Goal: Task Accomplishment & Management: Manage account settings

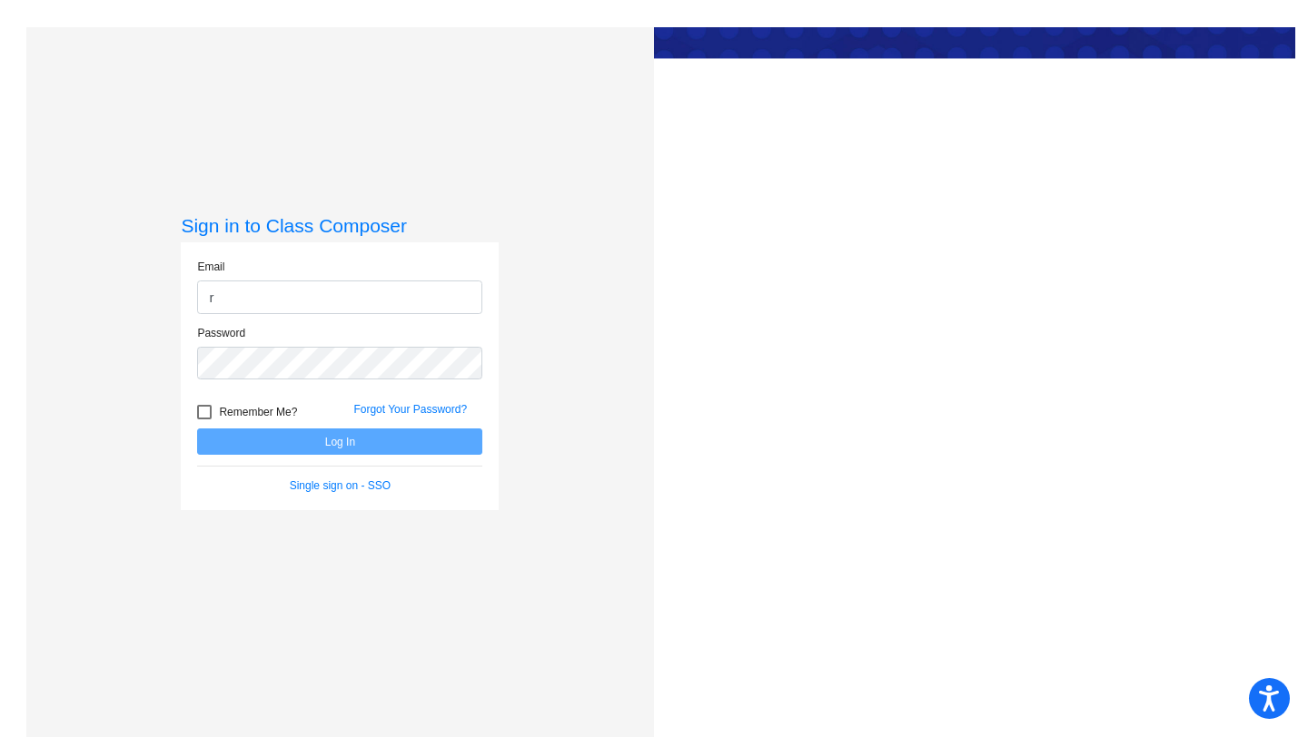
type input "[PERSON_NAME][EMAIL_ADDRESS][PERSON_NAME][DOMAIN_NAME]"
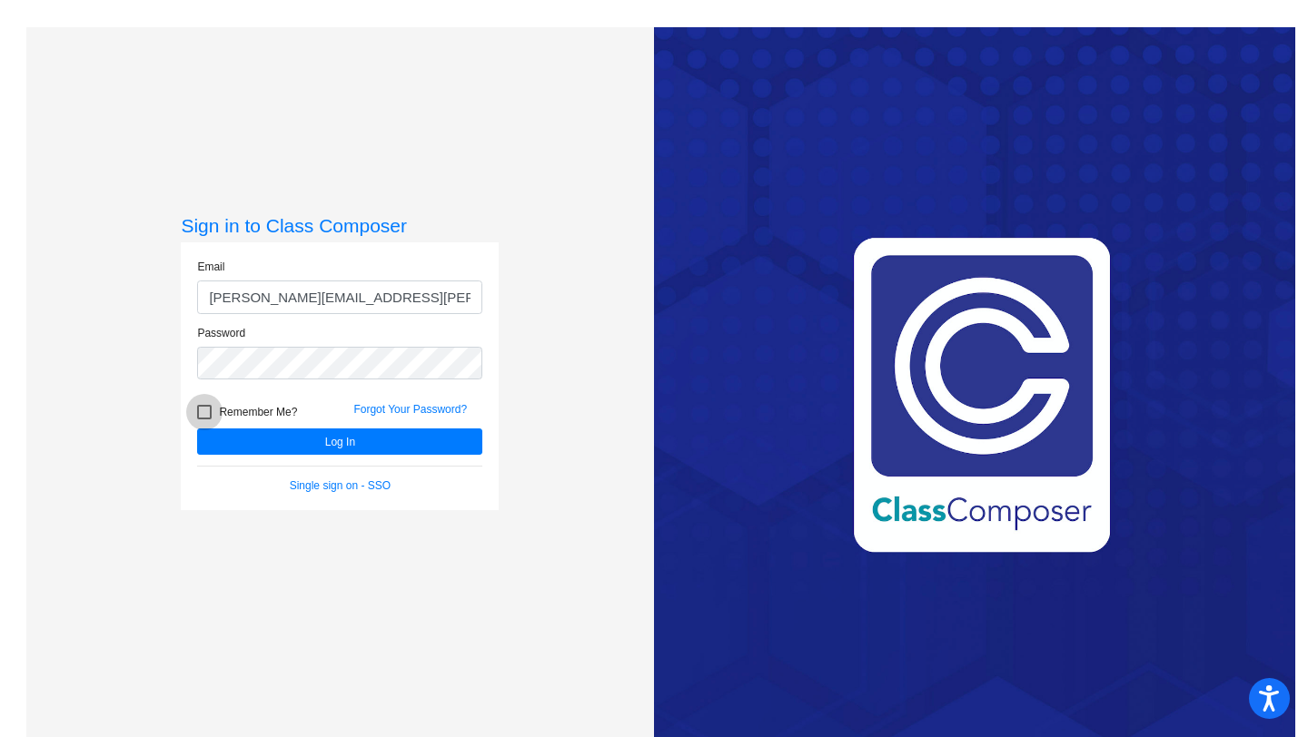
click at [200, 410] on div at bounding box center [204, 412] width 15 height 15
click at [203, 420] on input "Remember Me?" at bounding box center [203, 420] width 1 height 1
checkbox input "true"
click at [289, 439] on button "Log In" at bounding box center [339, 442] width 285 height 26
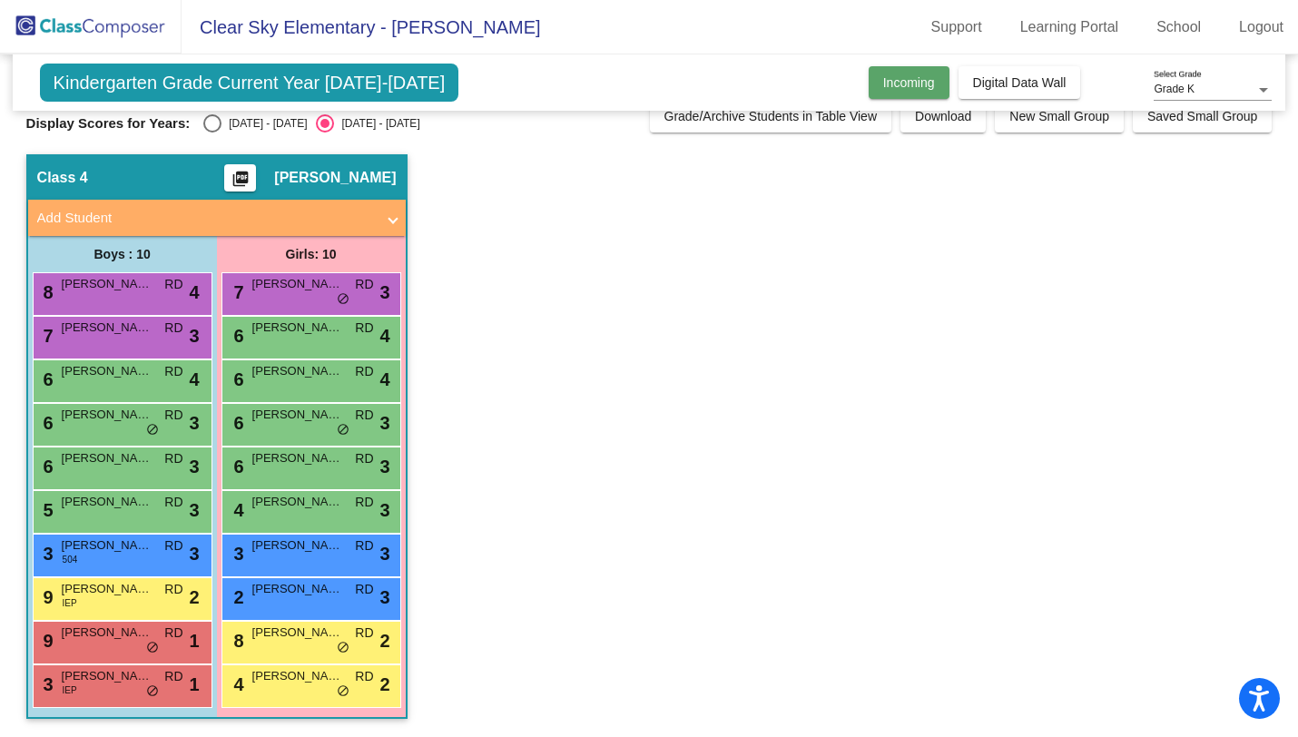
click at [903, 84] on span "Incoming" at bounding box center [909, 82] width 52 height 15
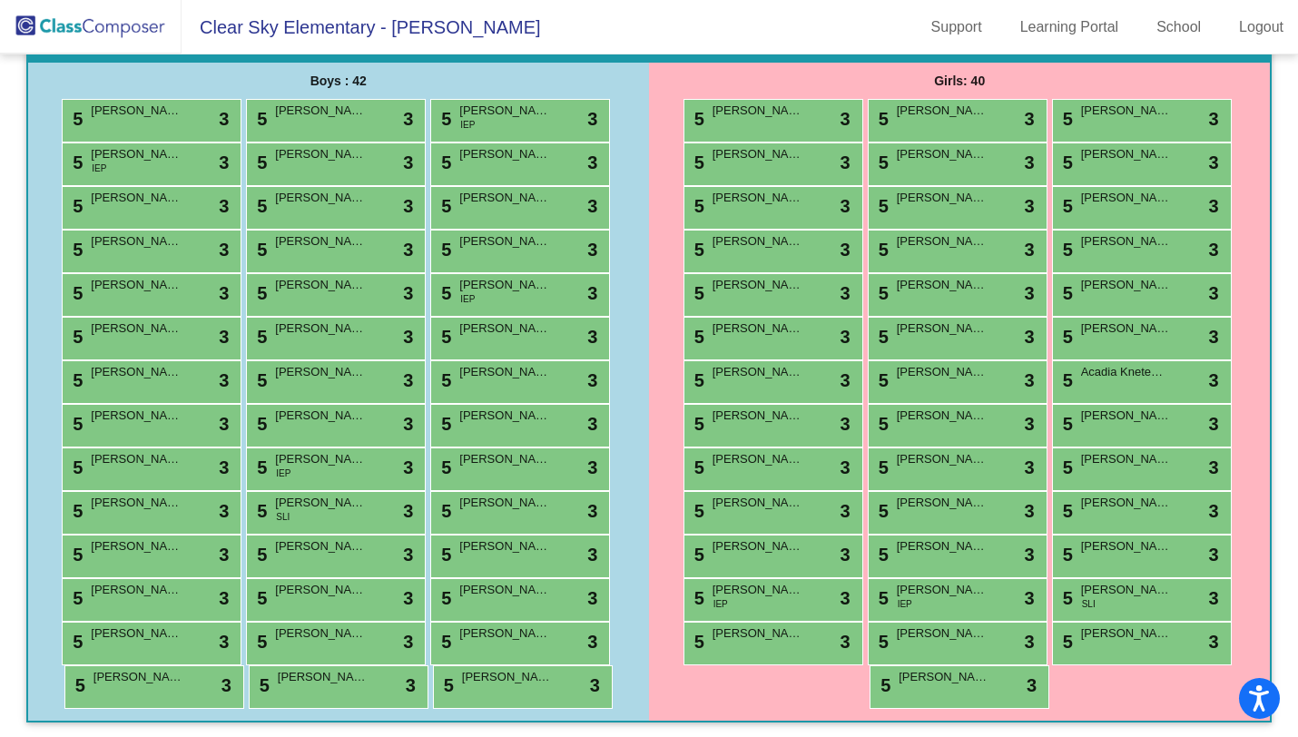
scroll to position [291, 0]
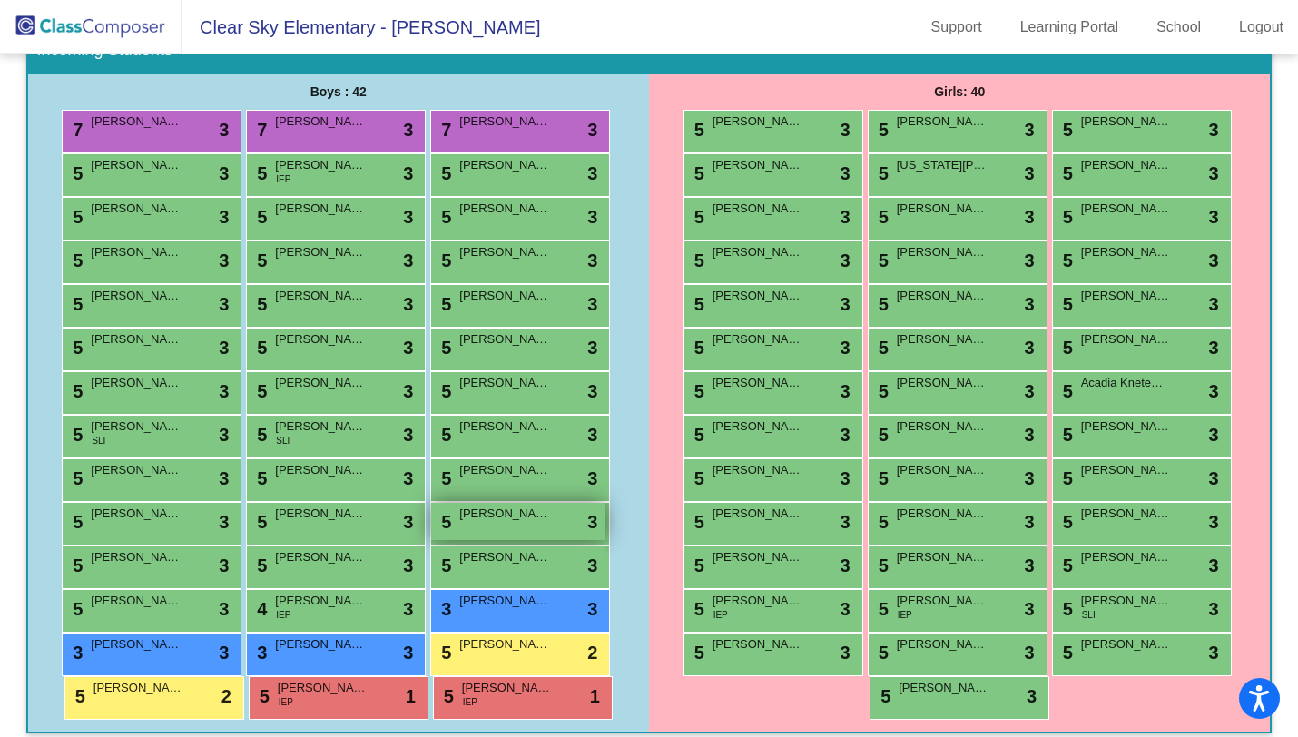
scroll to position [291, 0]
